Goal: Task Accomplishment & Management: Use online tool/utility

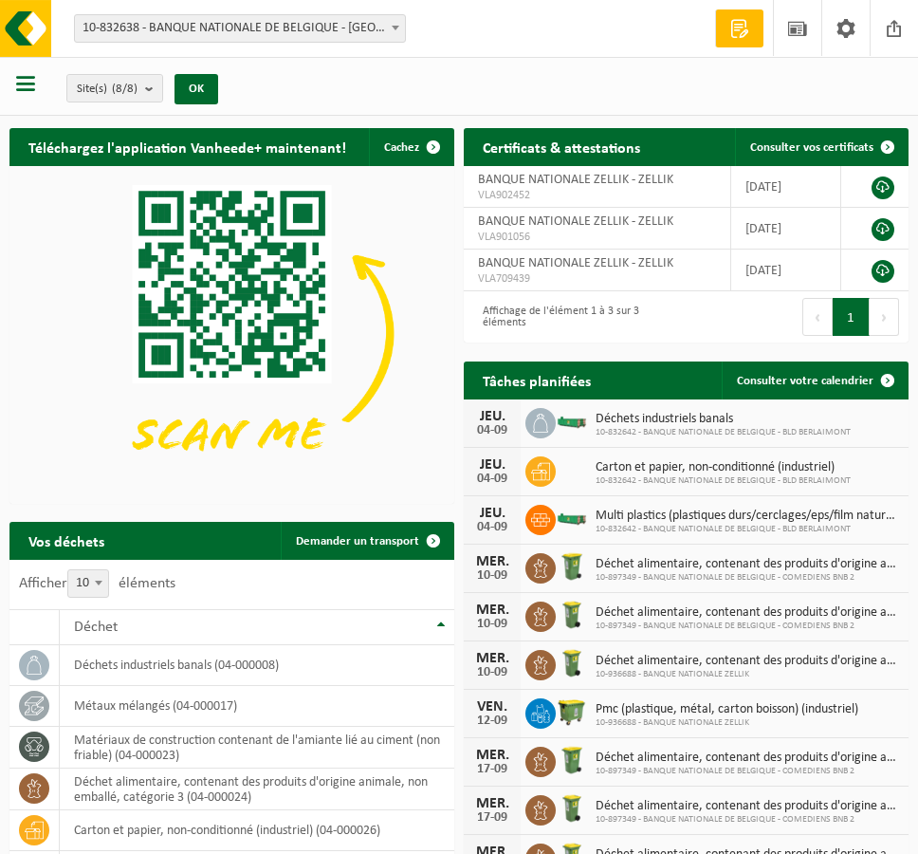
click at [31, 83] on span "button" at bounding box center [25, 83] width 19 height 19
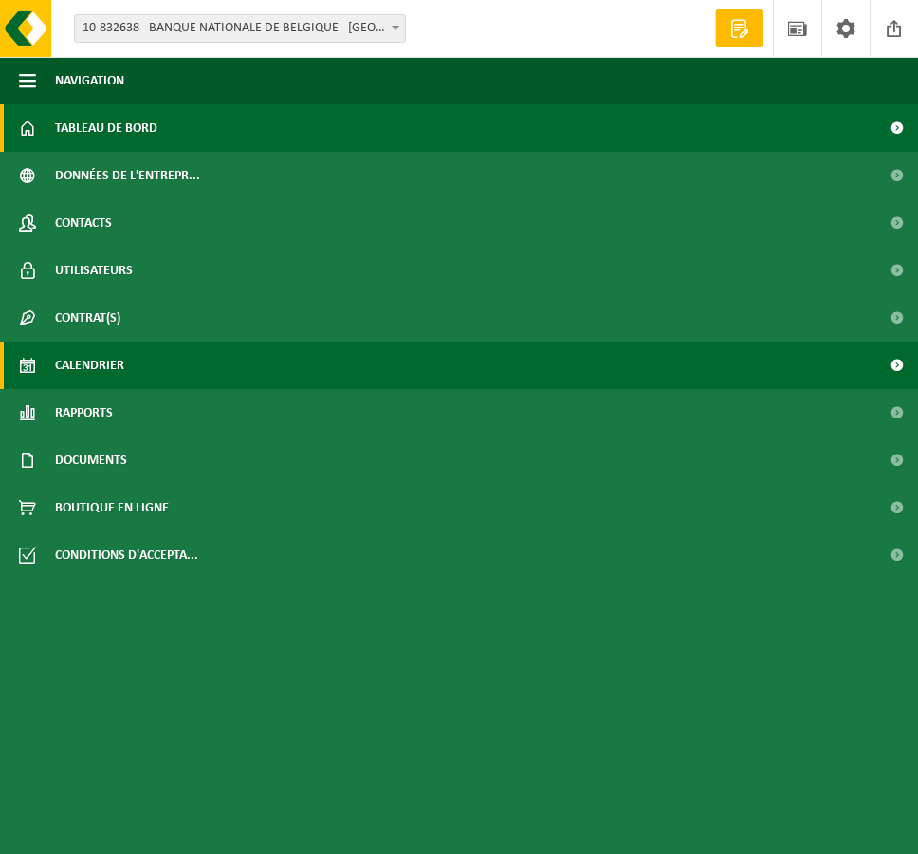
click at [105, 362] on span "Calendrier" at bounding box center [89, 364] width 69 height 47
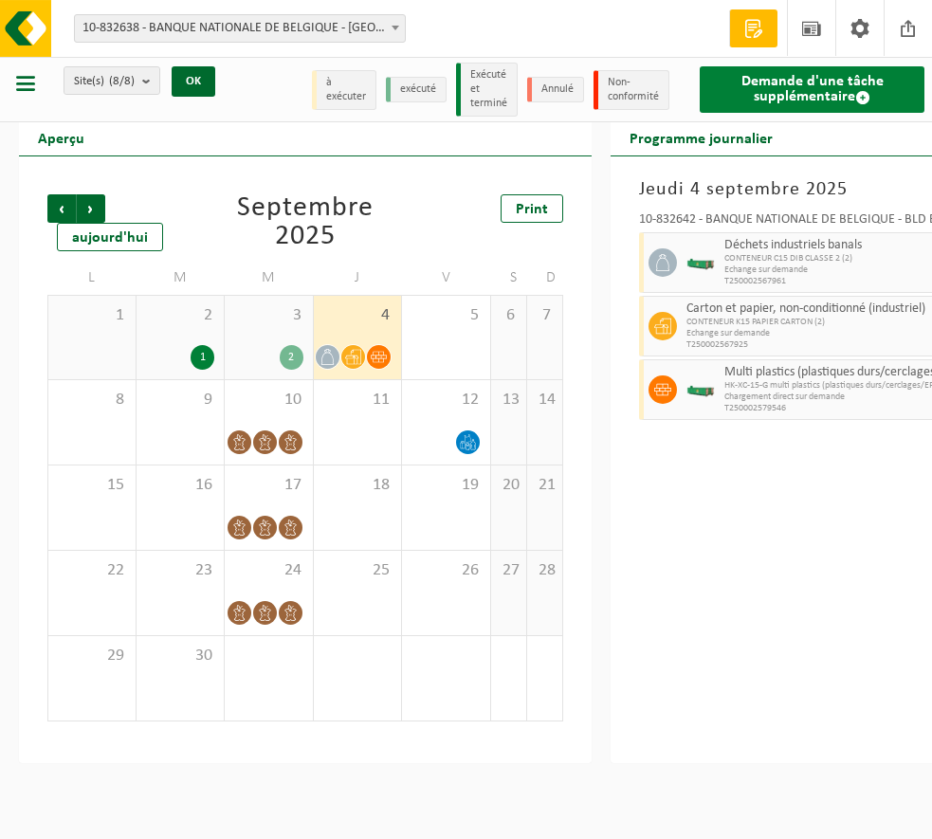
click at [836, 87] on link "Demande d'une tâche supplémentaire" at bounding box center [812, 89] width 225 height 46
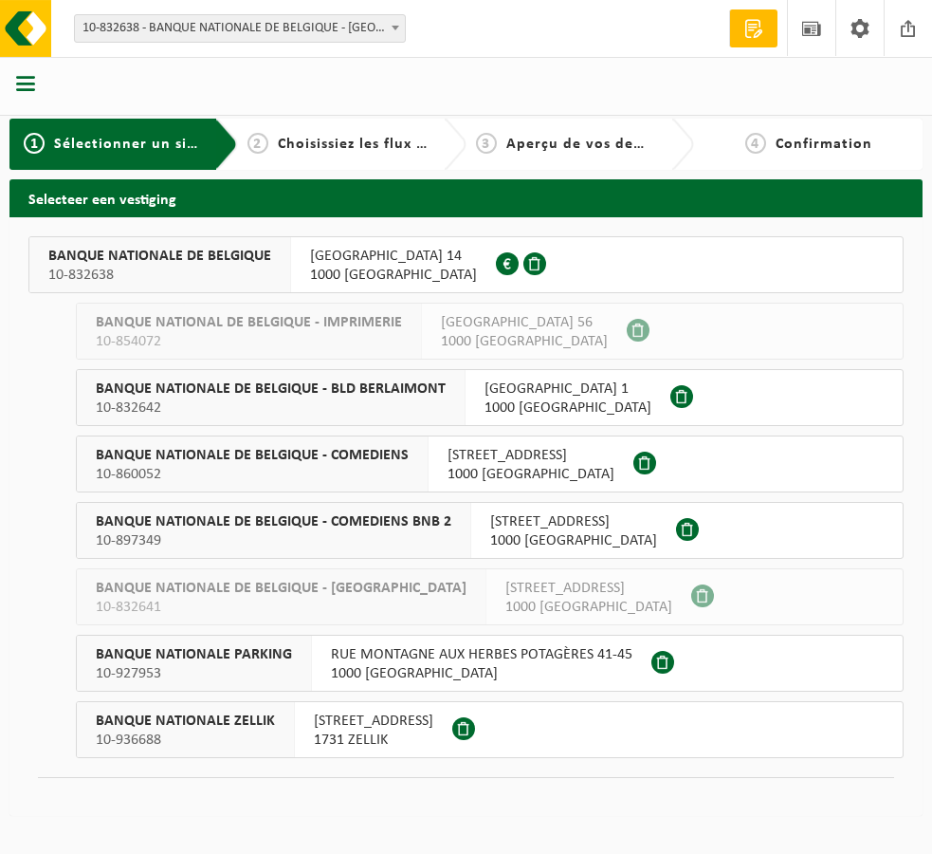
click at [231, 744] on span "10-936688" at bounding box center [185, 739] width 179 height 19
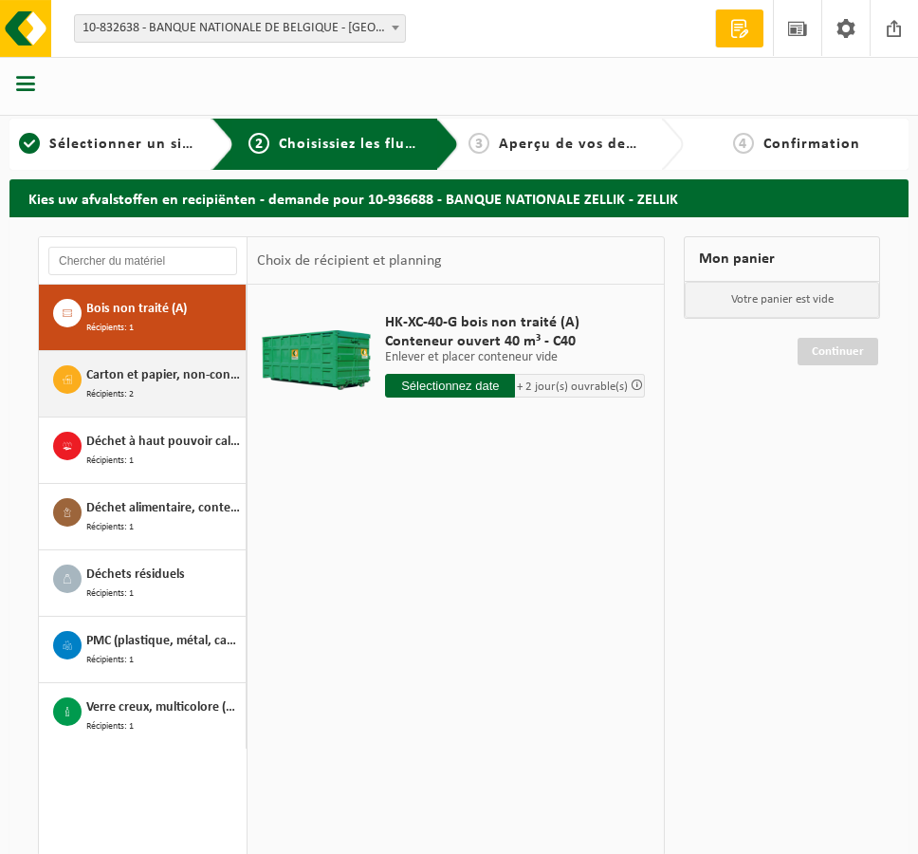
click at [162, 387] on div "Carton et papier, non-conditionné (industriel) Récipients: 2" at bounding box center [163, 383] width 155 height 37
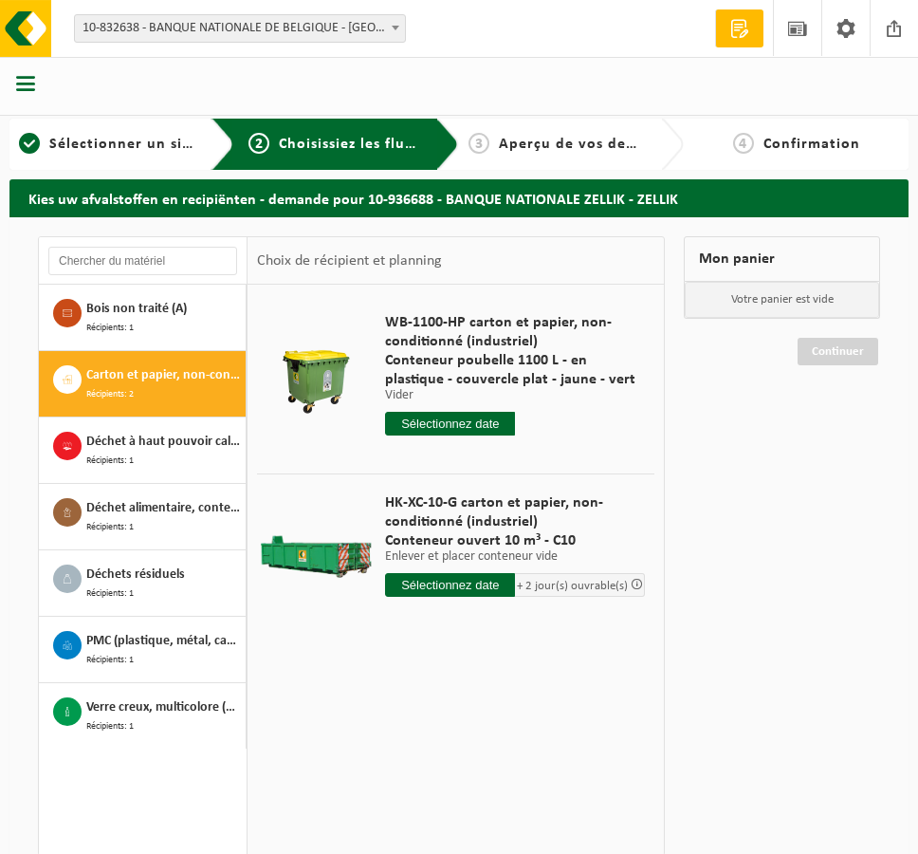
click at [417, 423] on input "text" at bounding box center [450, 424] width 130 height 24
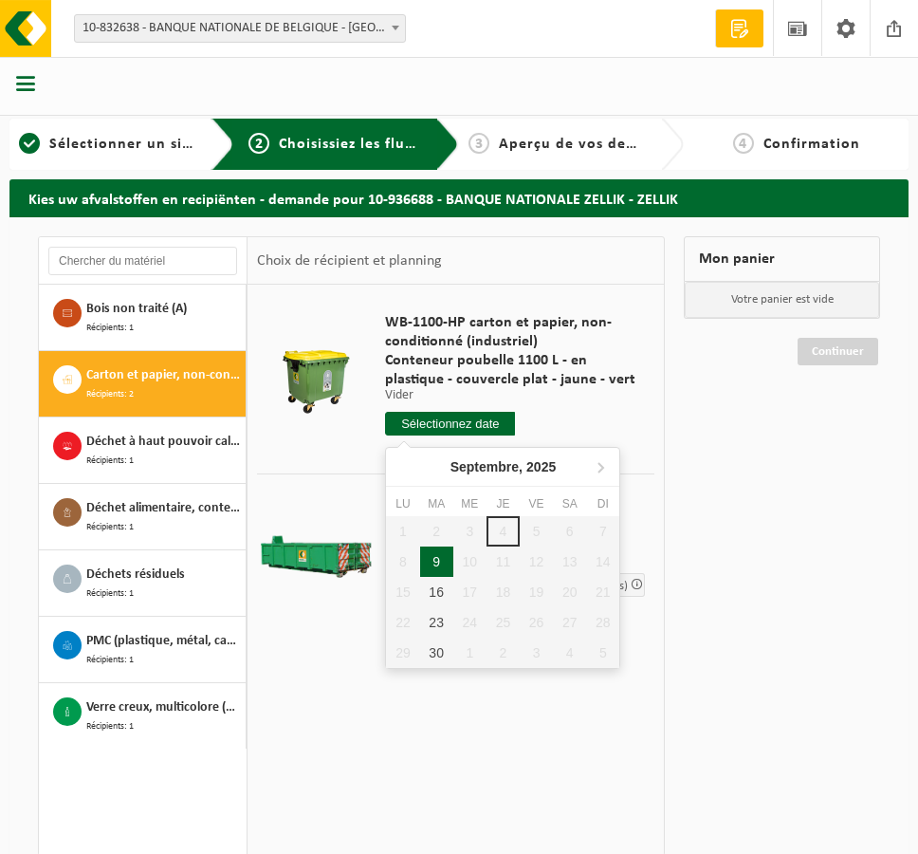
click at [443, 564] on div "9" at bounding box center [436, 561] width 33 height 30
type input "à partir de 2025-09-09"
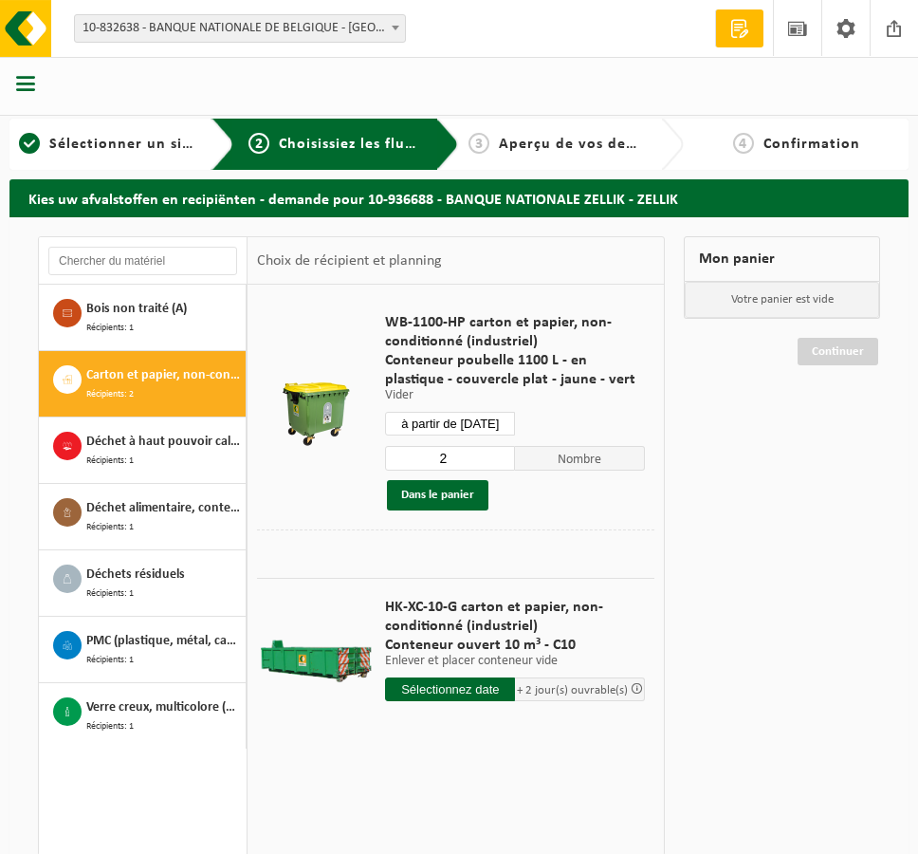
type input "2"
click at [500, 461] on input "2" at bounding box center [450, 458] width 130 height 25
click at [480, 423] on input "à partir de 2025-09-09" at bounding box center [450, 424] width 130 height 24
click at [549, 402] on div "WB-1100-HP carton et papier, non-conditionné (industriel) Conteneur poubelle 11…" at bounding box center [515, 411] width 279 height 235
click at [454, 490] on button "Dans le panier" at bounding box center [437, 495] width 101 height 30
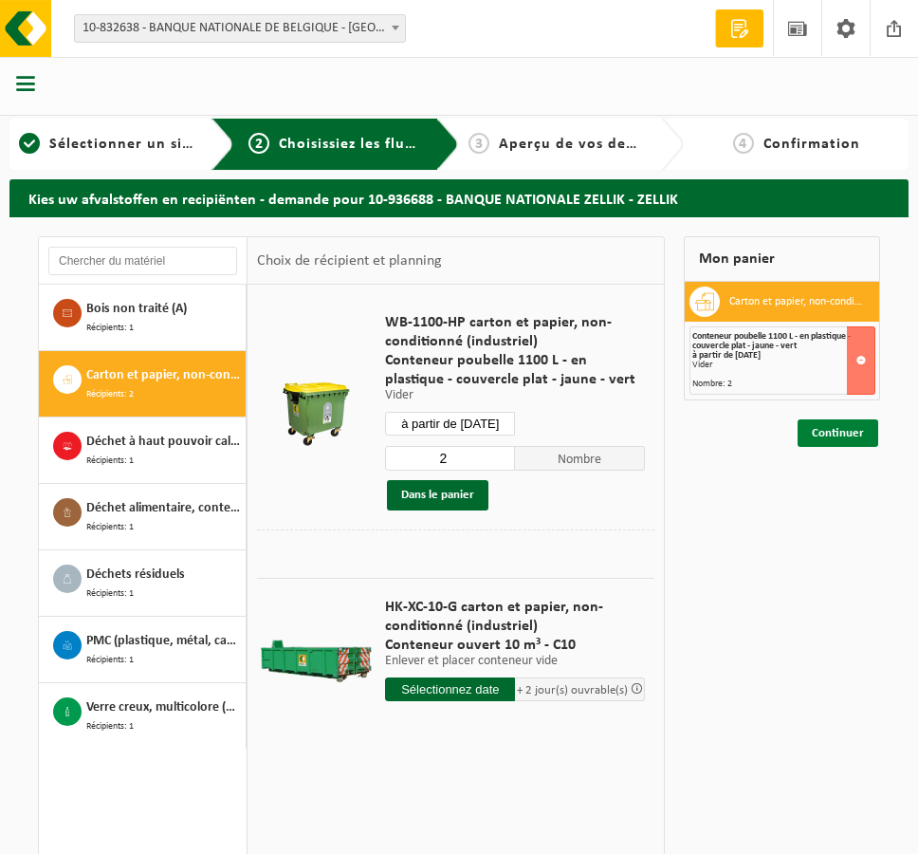
click at [830, 434] on link "Continuer" at bounding box center [838, 433] width 81 height 28
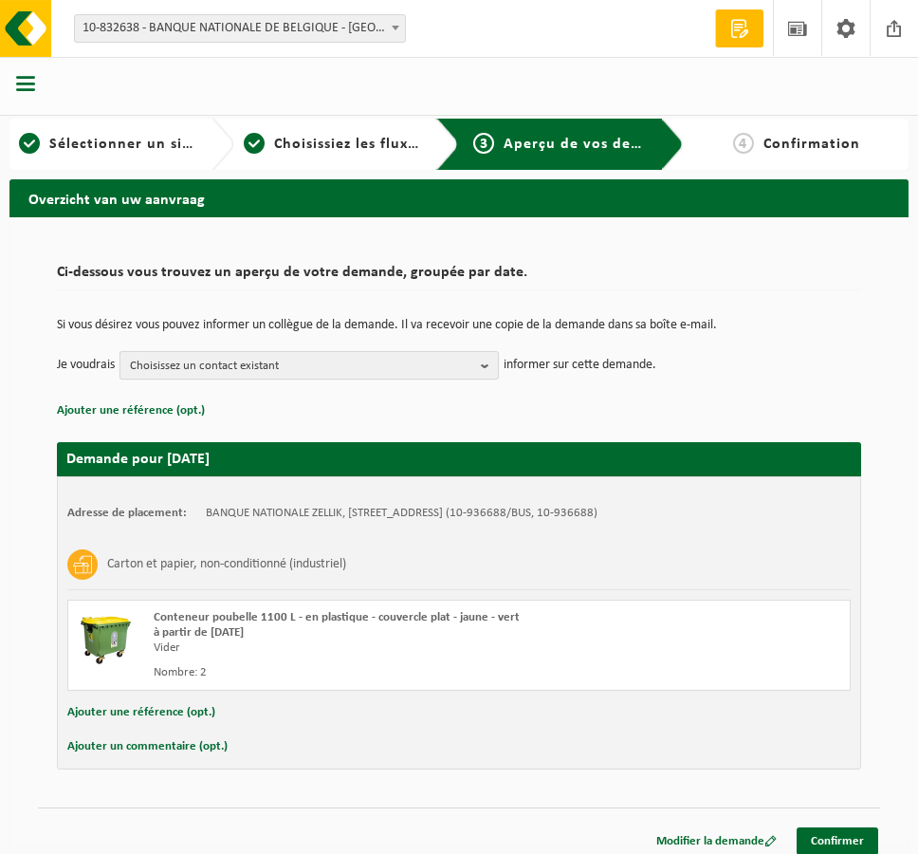
click at [237, 363] on span "Choisissez un contact existant" at bounding box center [301, 366] width 343 height 28
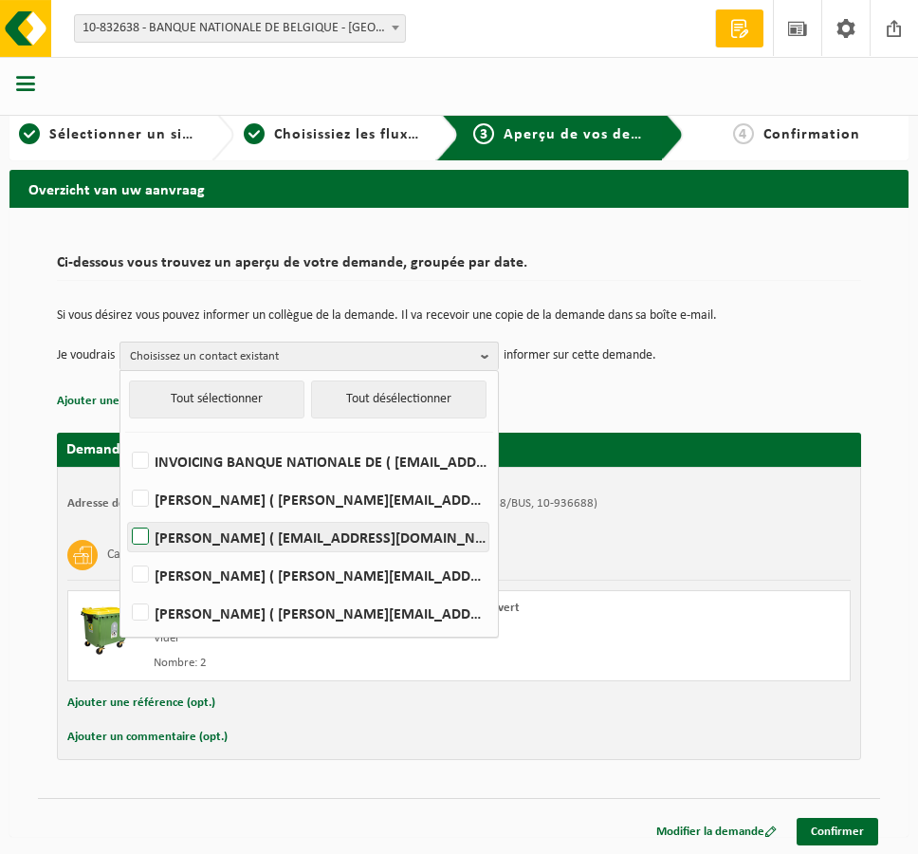
scroll to position [11, 0]
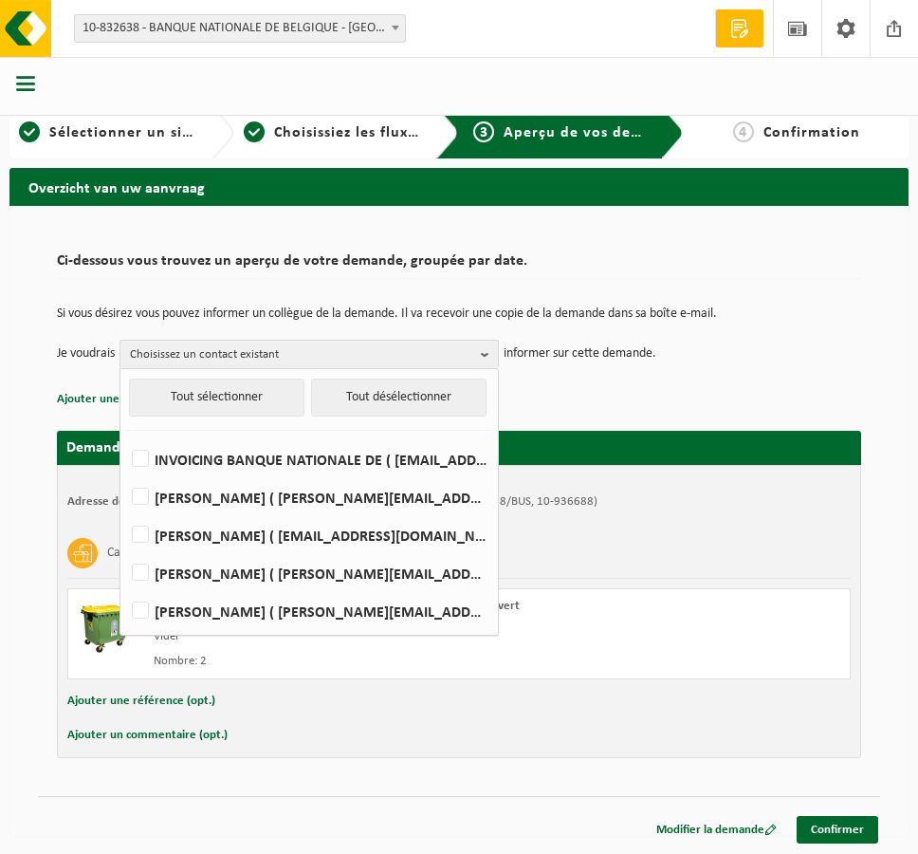
click at [690, 511] on div "Adresse de placement: BANQUE NATIONALE ZELLIK, 1731 ZELLIK, RELEGEMSTRAAT 17 (1…" at bounding box center [459, 611] width 804 height 293
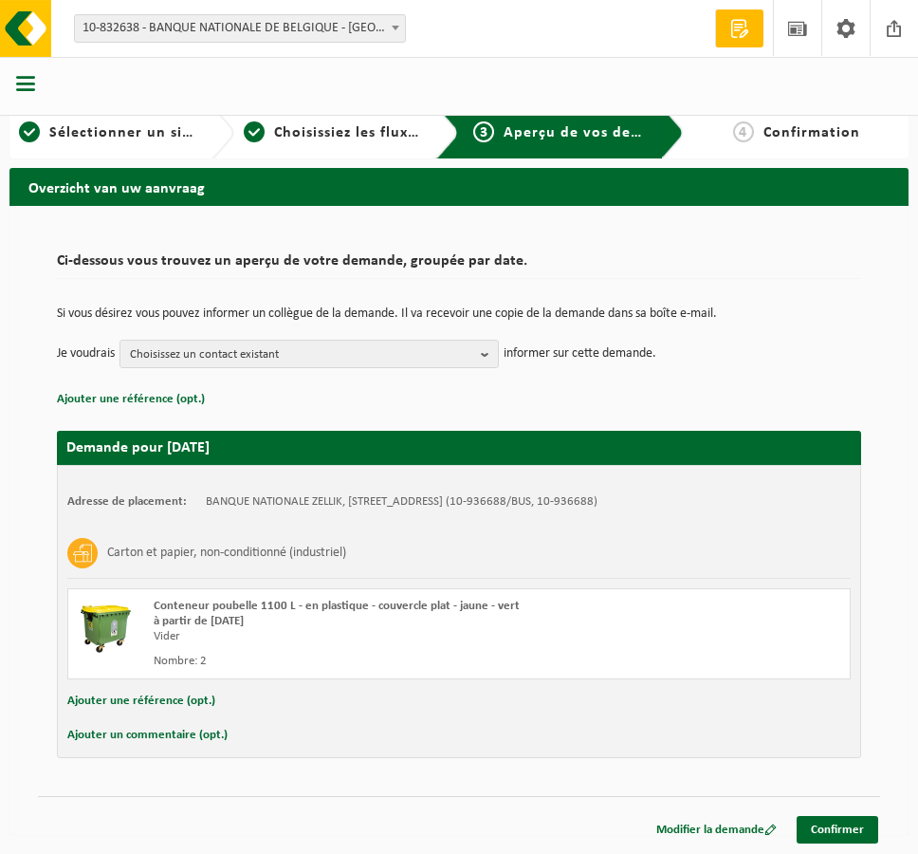
click at [151, 730] on button "Ajouter un commentaire (opt.)" at bounding box center [147, 735] width 160 height 25
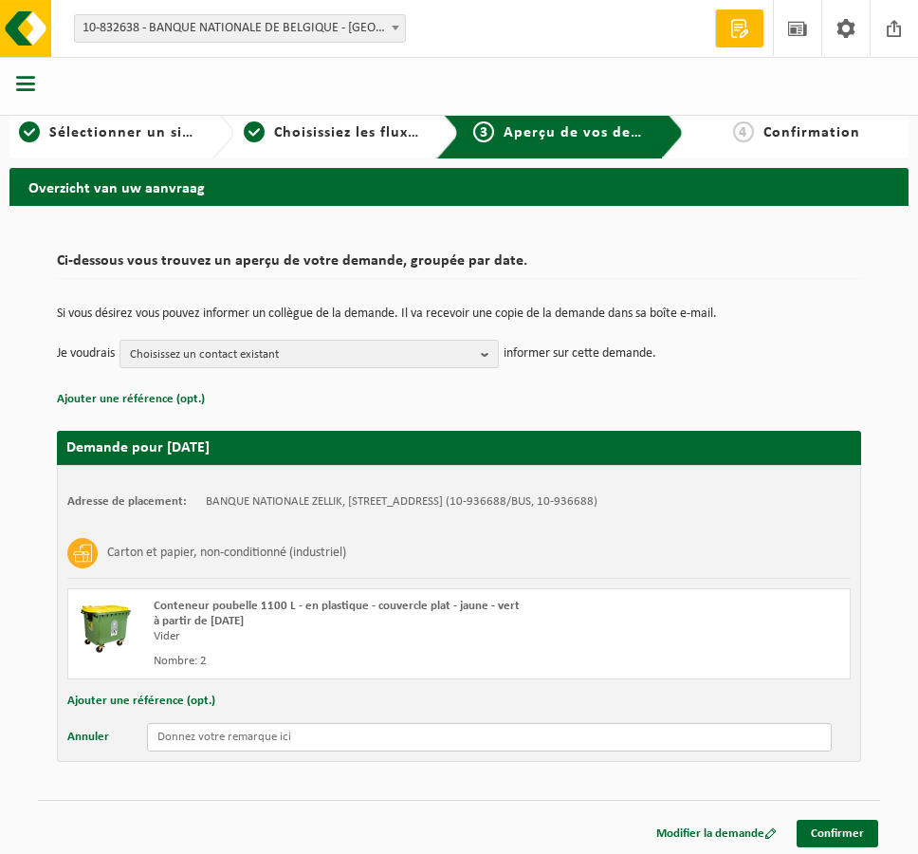
click at [178, 728] on input "text" at bounding box center [489, 737] width 685 height 28
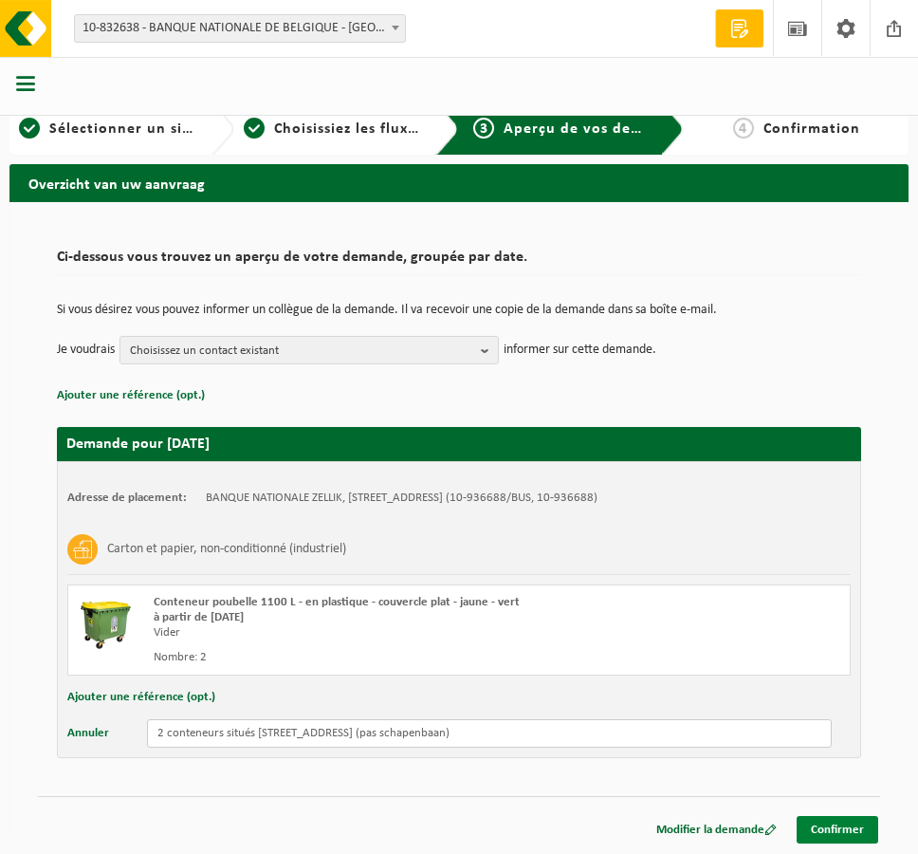
type input "2 conteneurs situés RELEGEMSESTRAAT 17 (pas schapenbaan)"
click at [819, 838] on link "Confirmer" at bounding box center [838, 830] width 82 height 28
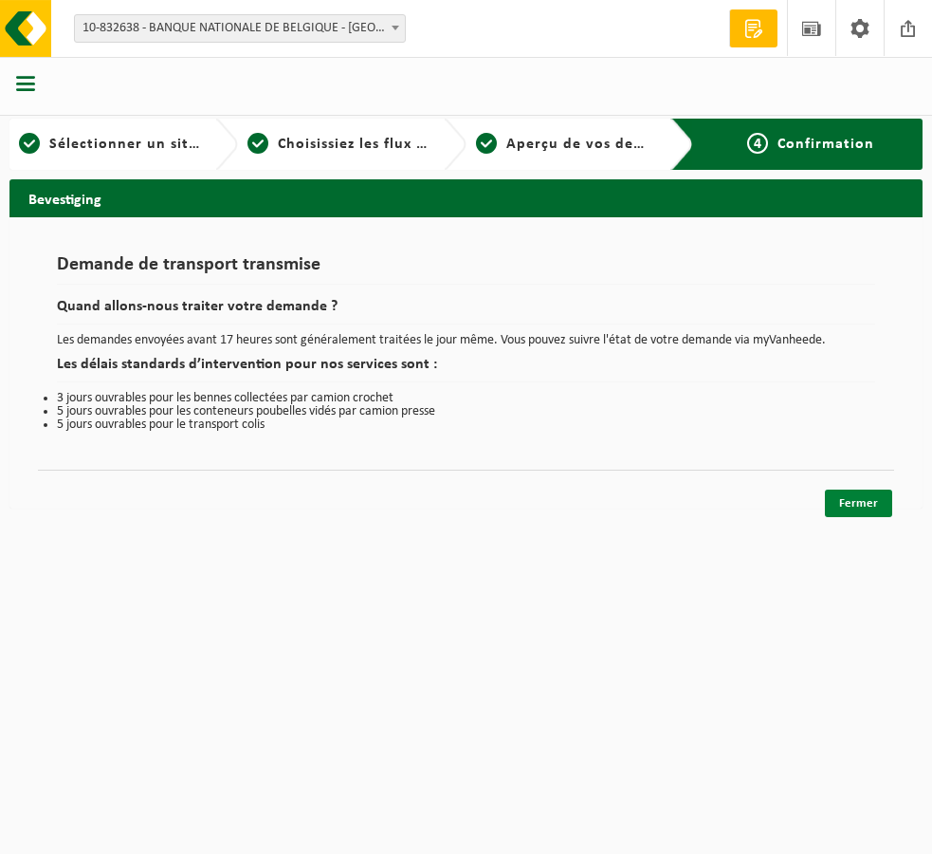
click at [873, 505] on link "Fermer" at bounding box center [858, 503] width 67 height 28
